Goal: Task Accomplishment & Management: Manage account settings

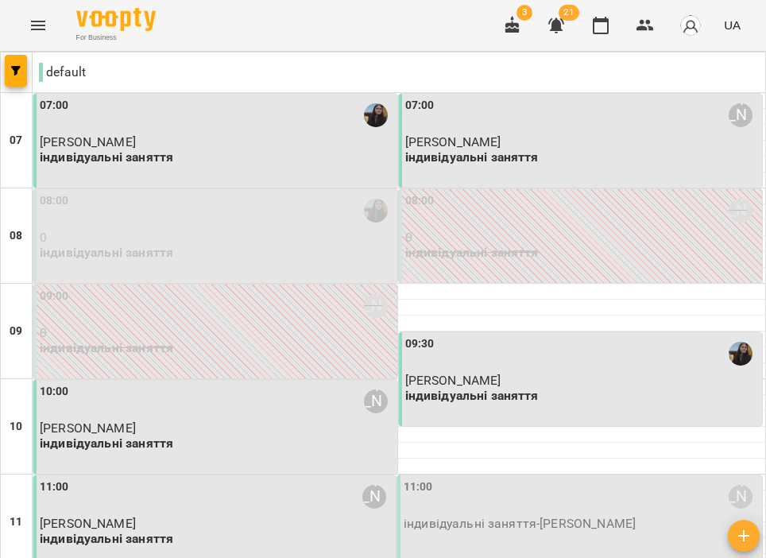
click at [342, 123] on div "07:00" at bounding box center [217, 115] width 354 height 37
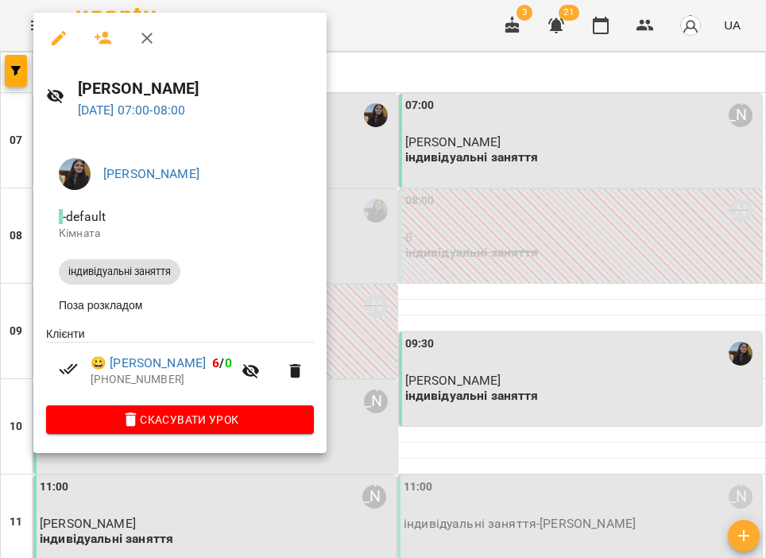
click at [430, 27] on div at bounding box center [383, 279] width 766 height 558
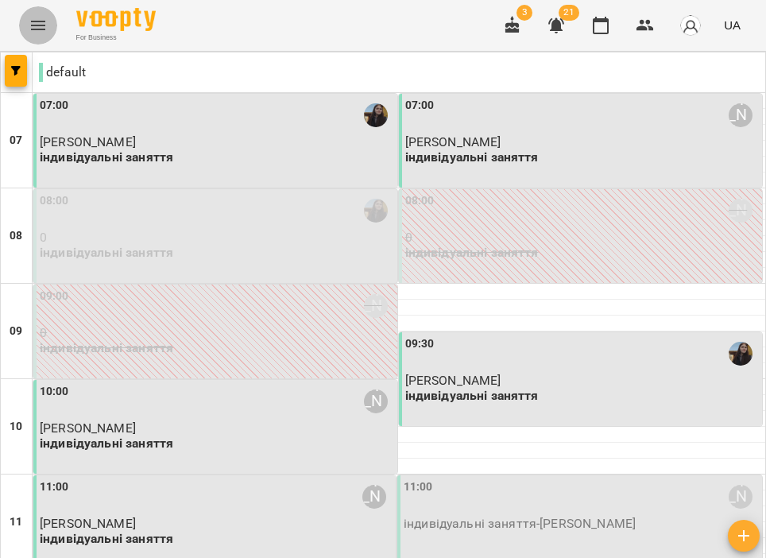
click at [44, 27] on icon "Menu" at bounding box center [38, 25] width 19 height 19
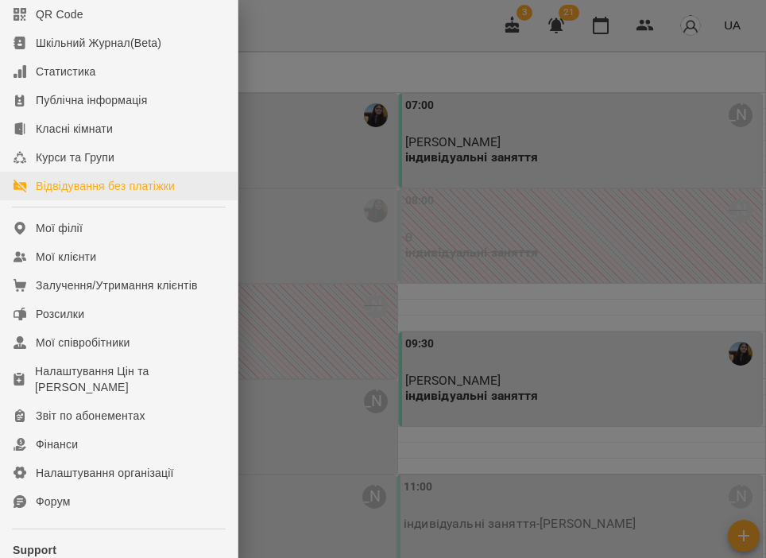
scroll to position [233, 0]
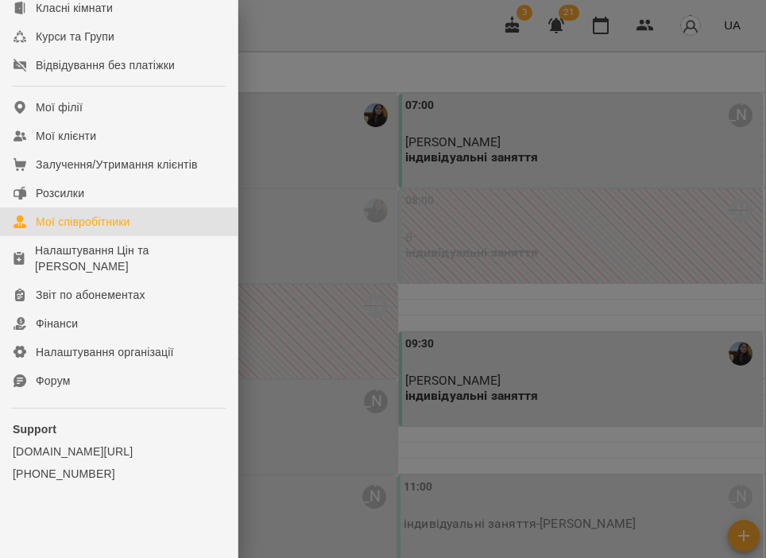
click at [118, 218] on div "Мої співробітники" at bounding box center [83, 222] width 95 height 16
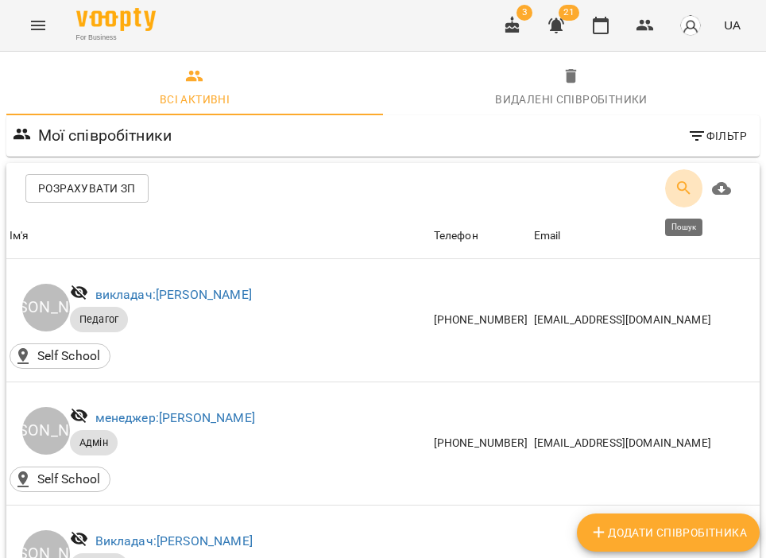
click at [674, 189] on icon "Пошук" at bounding box center [683, 188] width 19 height 19
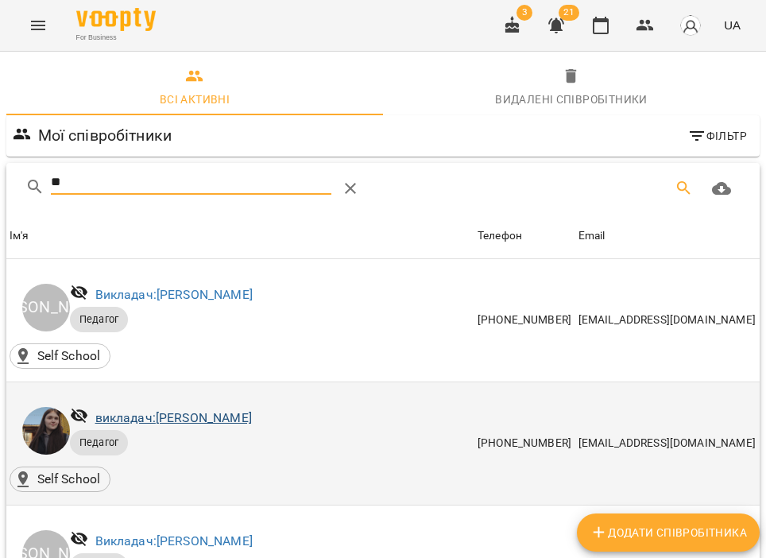
type input "**"
click at [141, 417] on link "викладач: [PERSON_NAME]" at bounding box center [173, 417] width 156 height 15
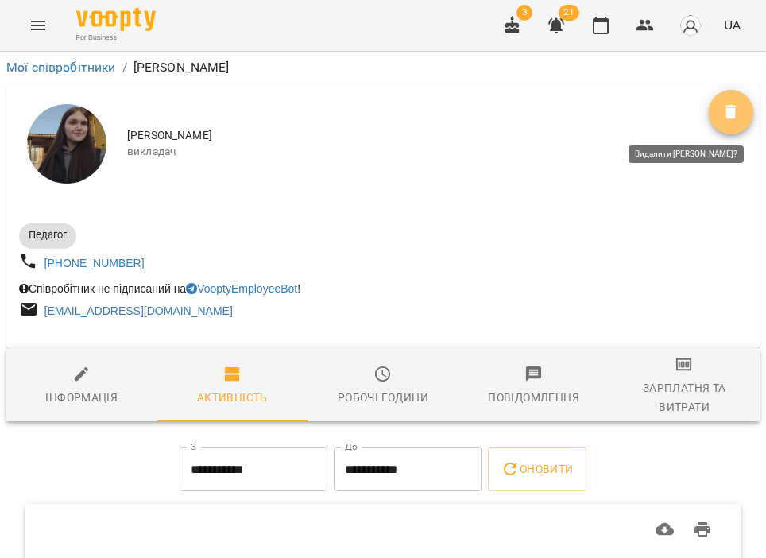
click at [731, 98] on button "Видалити" at bounding box center [730, 112] width 44 height 44
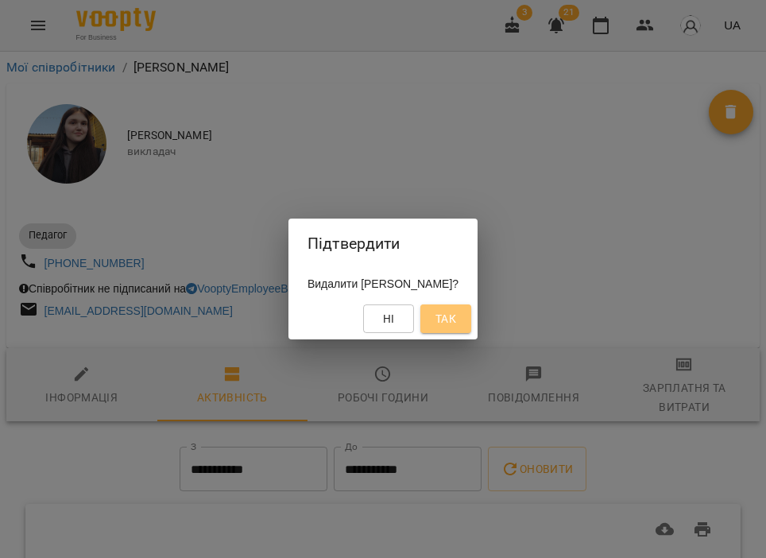
click at [456, 312] on span "Так" at bounding box center [445, 318] width 21 height 19
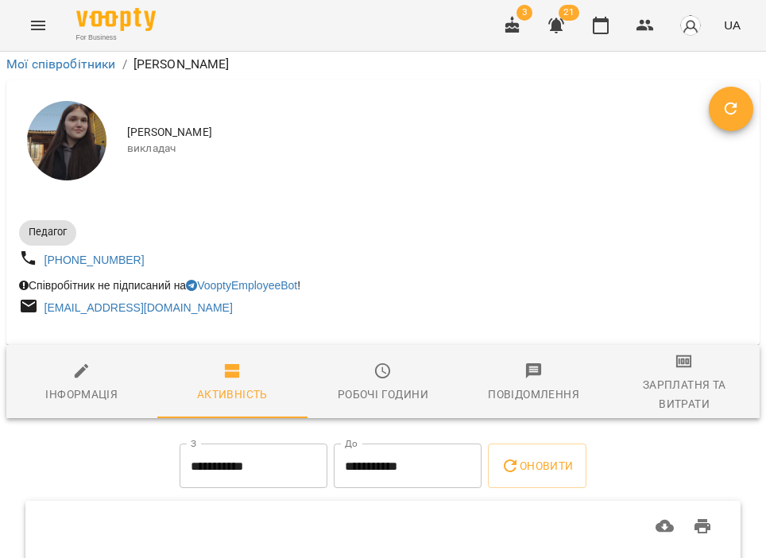
scroll to position [158, 0]
